Goal: Check status: Check status

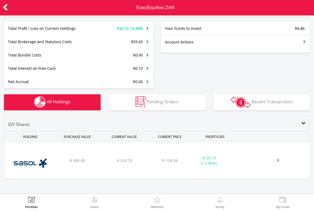
scroll to position [91, 0]
click at [144, 160] on div "R 523.73" at bounding box center [124, 160] width 46 height 5
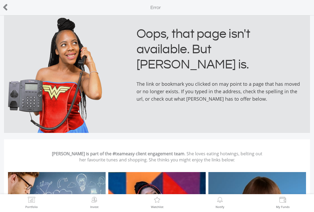
click at [11, 6] on div at bounding box center [15, 7] width 31 height 11
click at [4, 16] on div "EasyEquities Oops, that page isn't available. But [PERSON_NAME] is. The link or…" at bounding box center [157, 104] width 314 height 179
click at [3, 5] on icon at bounding box center [5, 7] width 5 height 10
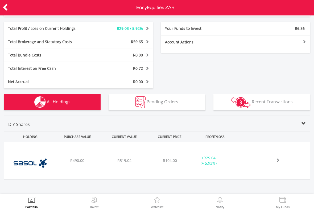
scroll to position [91, 0]
click at [152, 159] on div "R104.00" at bounding box center [170, 160] width 43 height 5
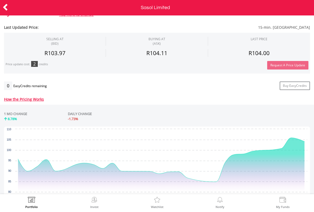
scroll to position [161, 0]
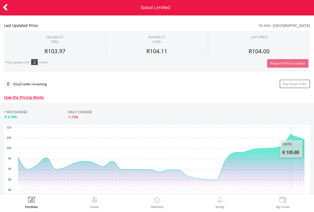
click at [290, 166] on icon "Interactive chart" at bounding box center [161, 163] width 287 height 54
click at [300, 175] on icon "Interactive chart" at bounding box center [161, 163] width 287 height 54
